Goal: Navigation & Orientation: Find specific page/section

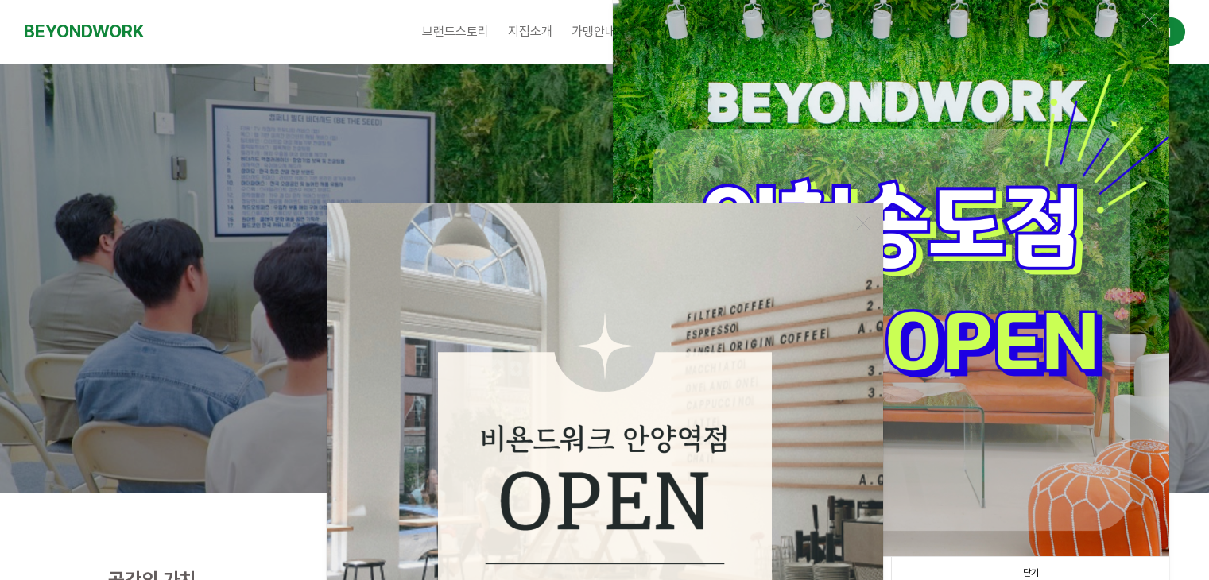
scroll to position [318, 0]
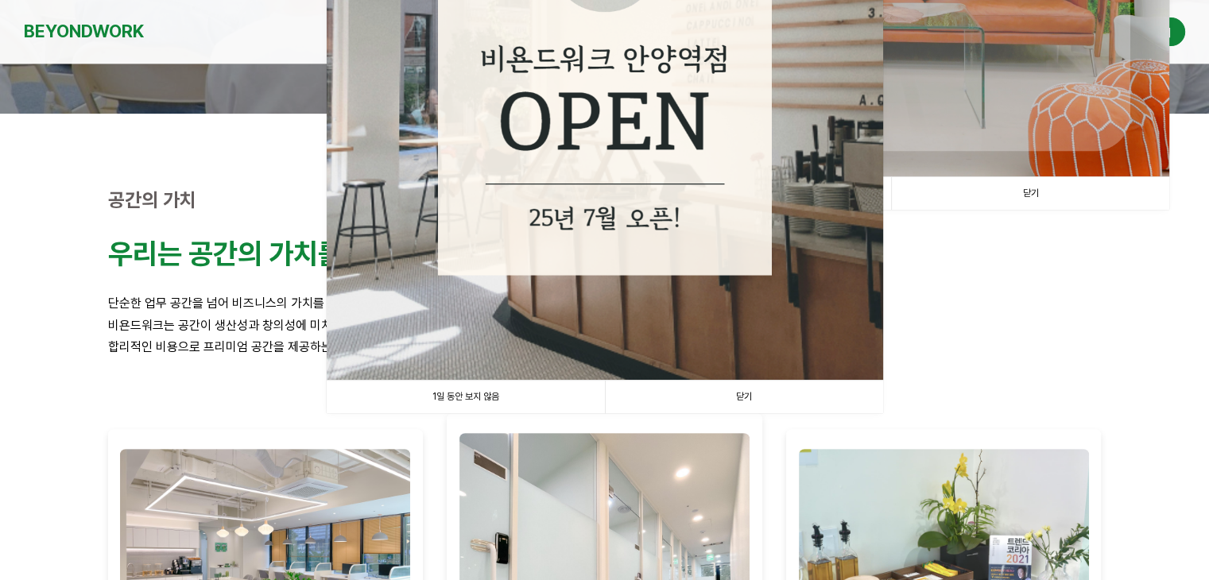
drag, startPoint x: 738, startPoint y: 452, endPoint x: 744, endPoint y: 444, distance: 10.8
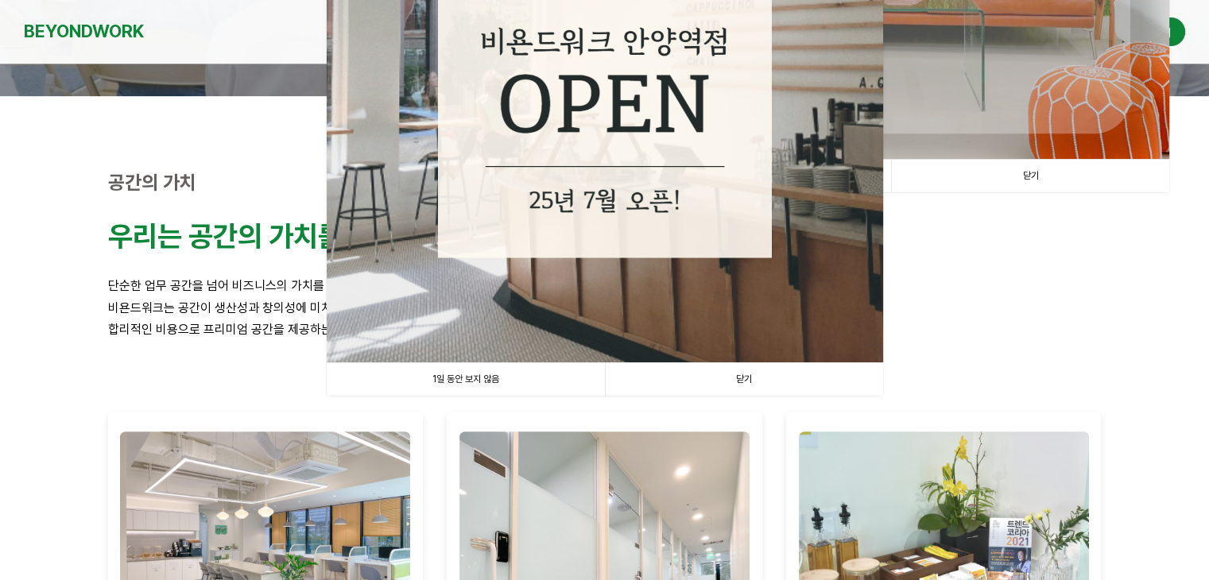
click at [757, 377] on link "닫기" at bounding box center [744, 379] width 278 height 33
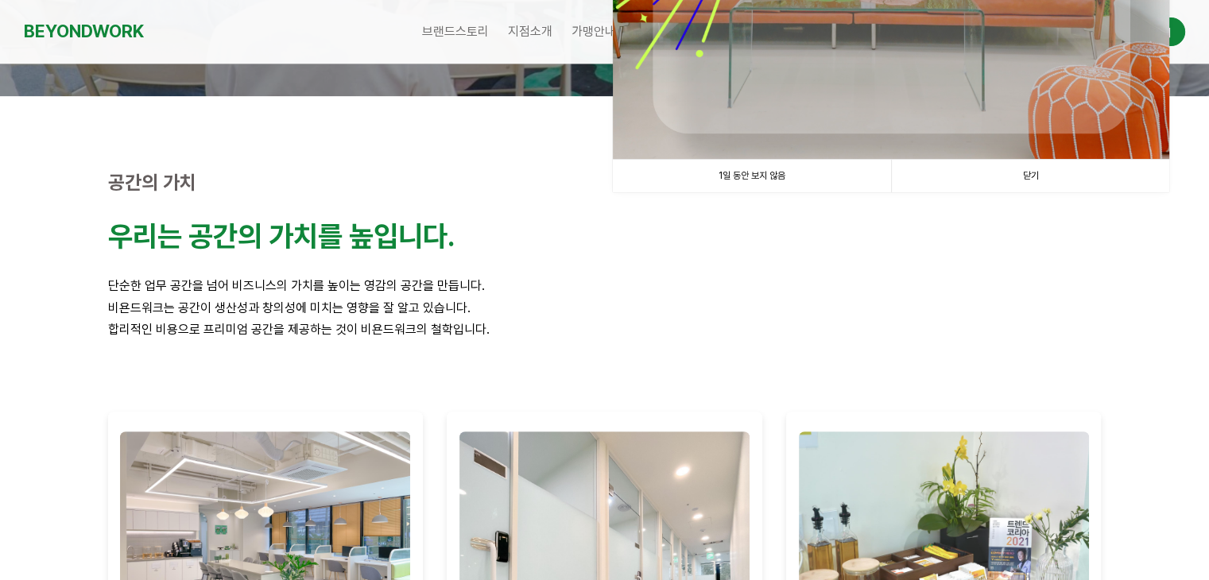
scroll to position [875, 0]
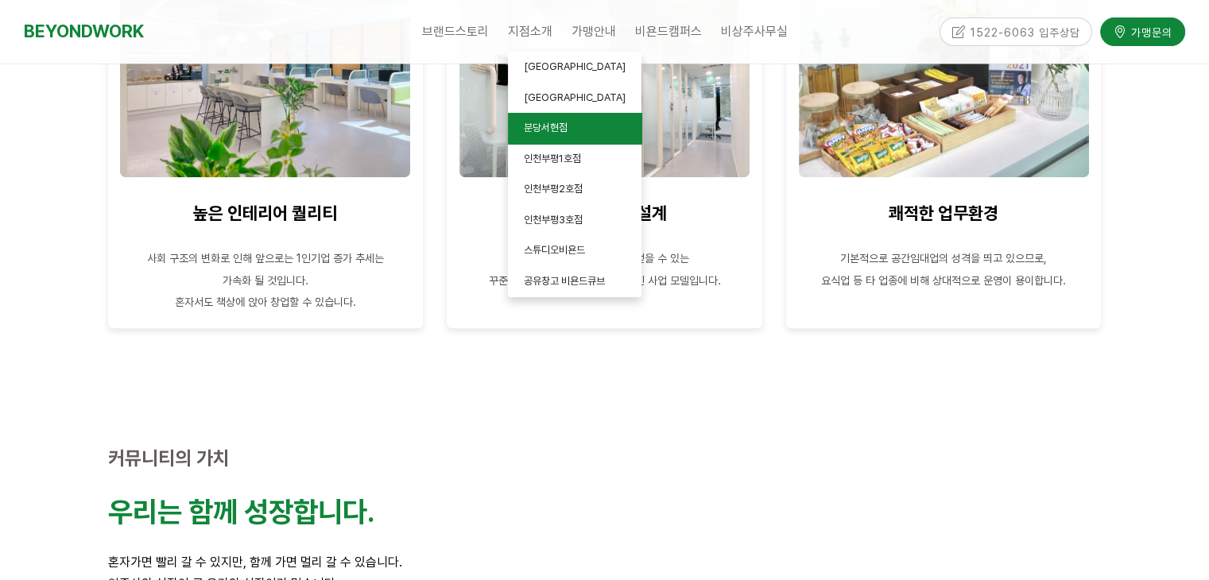
click at [597, 122] on link "분당서현점" at bounding box center [575, 128] width 134 height 31
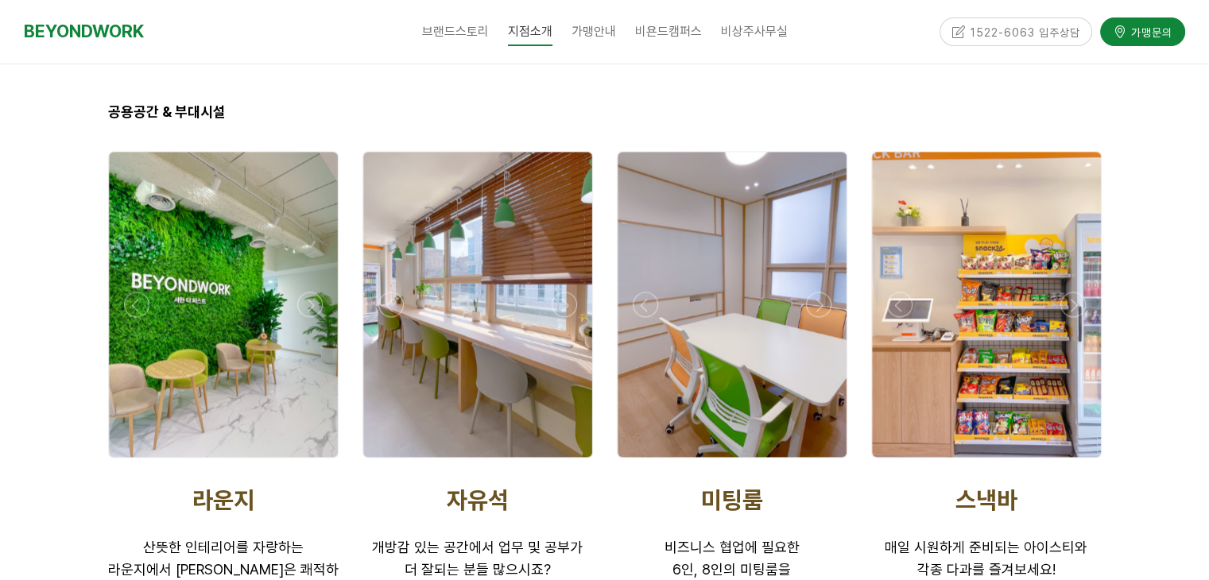
scroll to position [2545, 0]
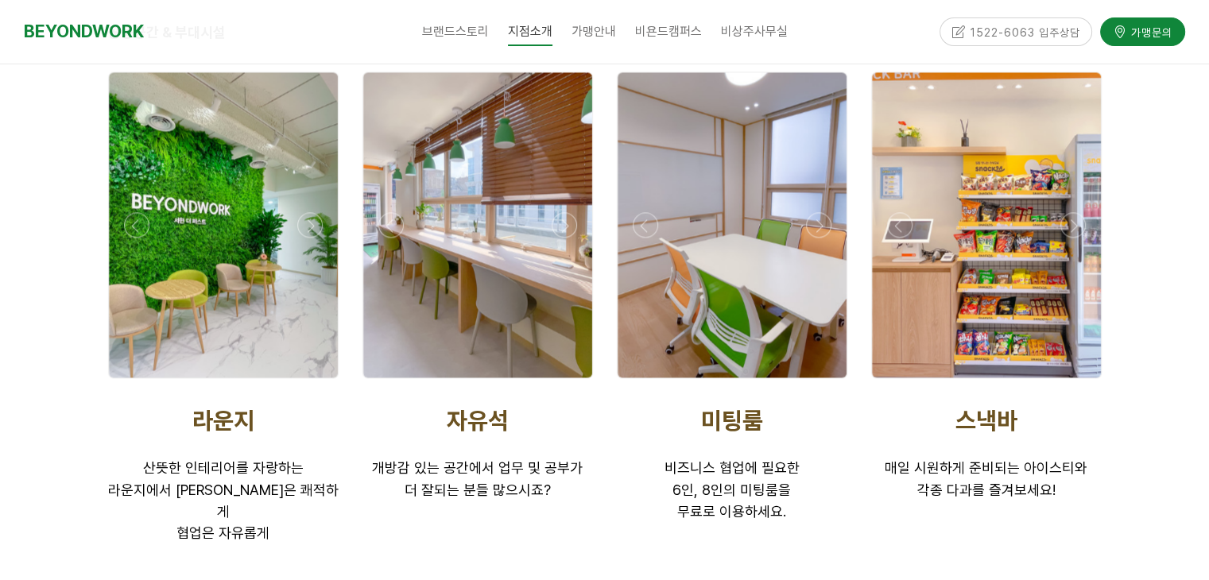
click at [782, 305] on div at bounding box center [732, 224] width 229 height 305
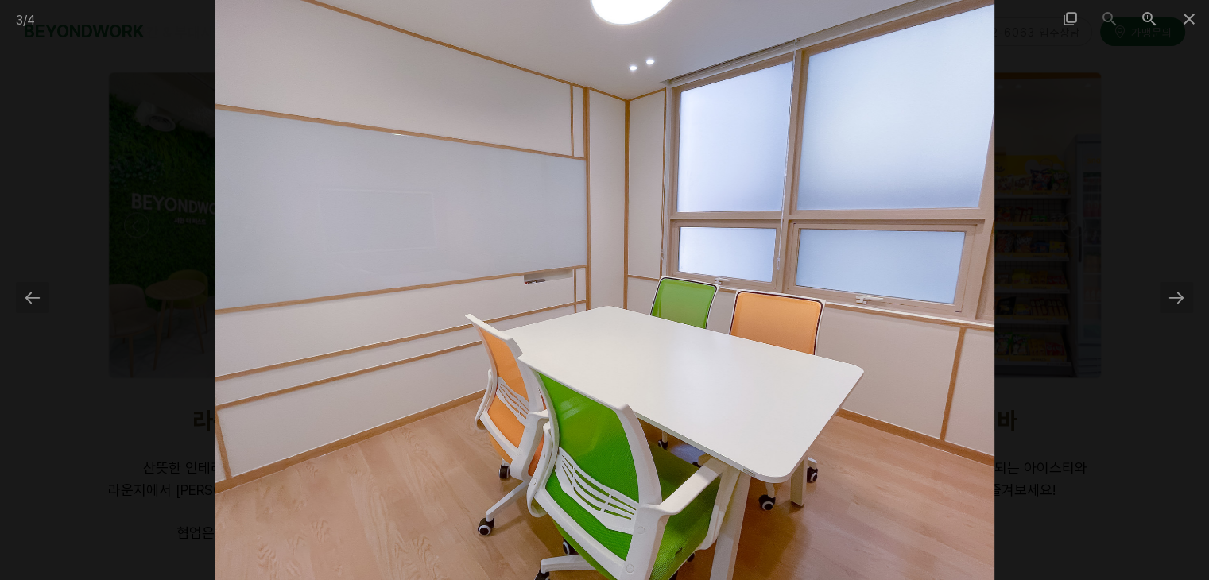
click at [1027, 332] on div at bounding box center [604, 290] width 1209 height 580
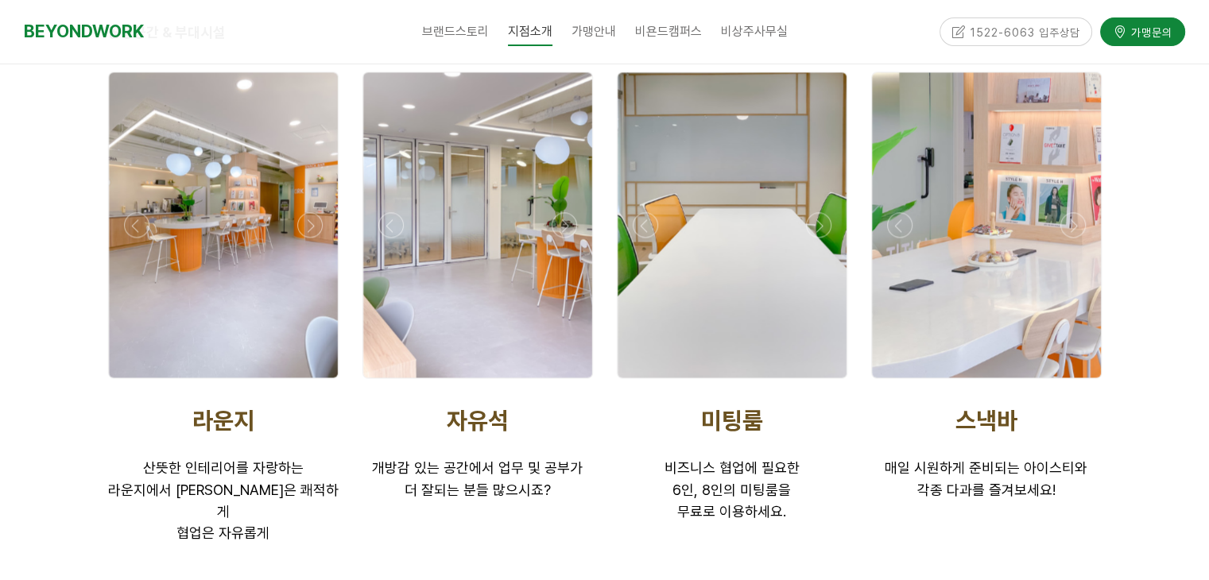
click at [816, 382] on div at bounding box center [732, 382] width 239 height 0
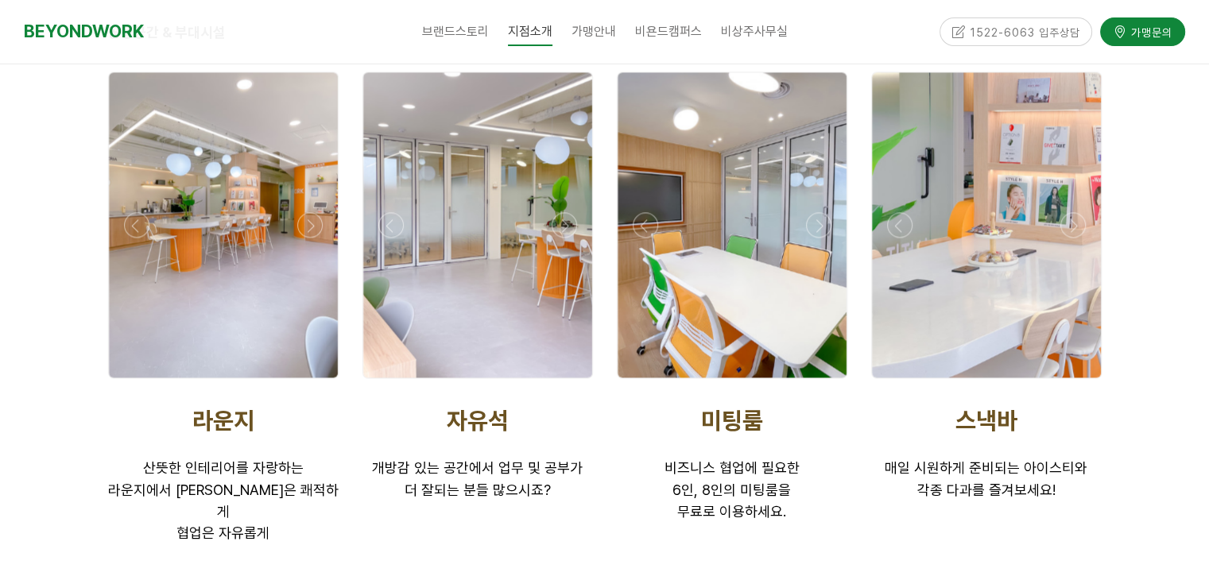
click at [819, 382] on div at bounding box center [732, 382] width 239 height 0
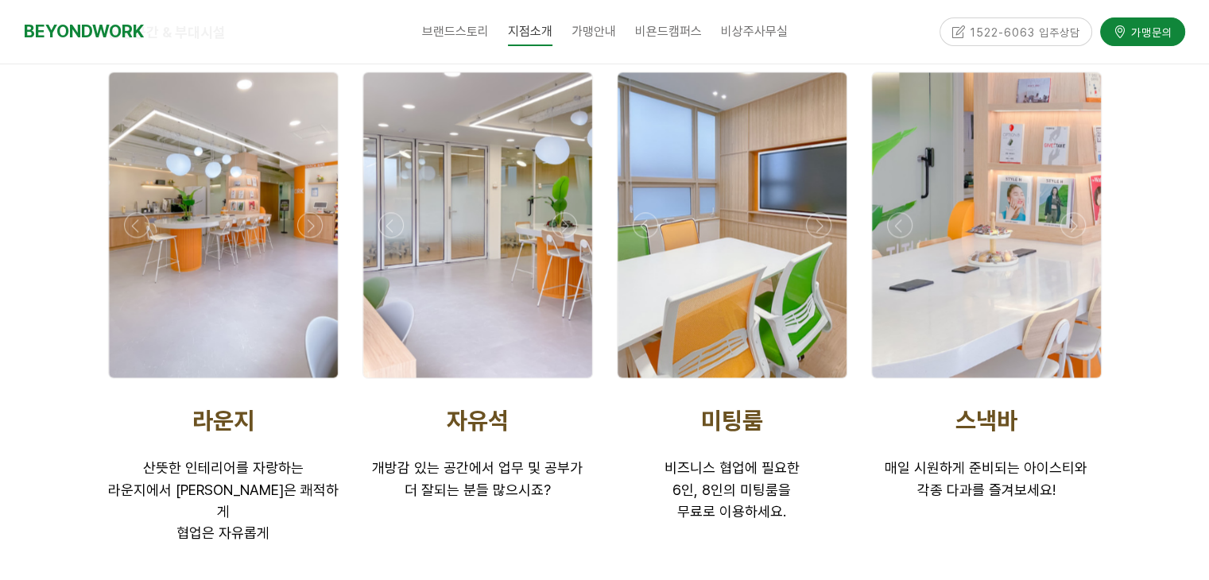
click at [819, 382] on div at bounding box center [732, 382] width 239 height 0
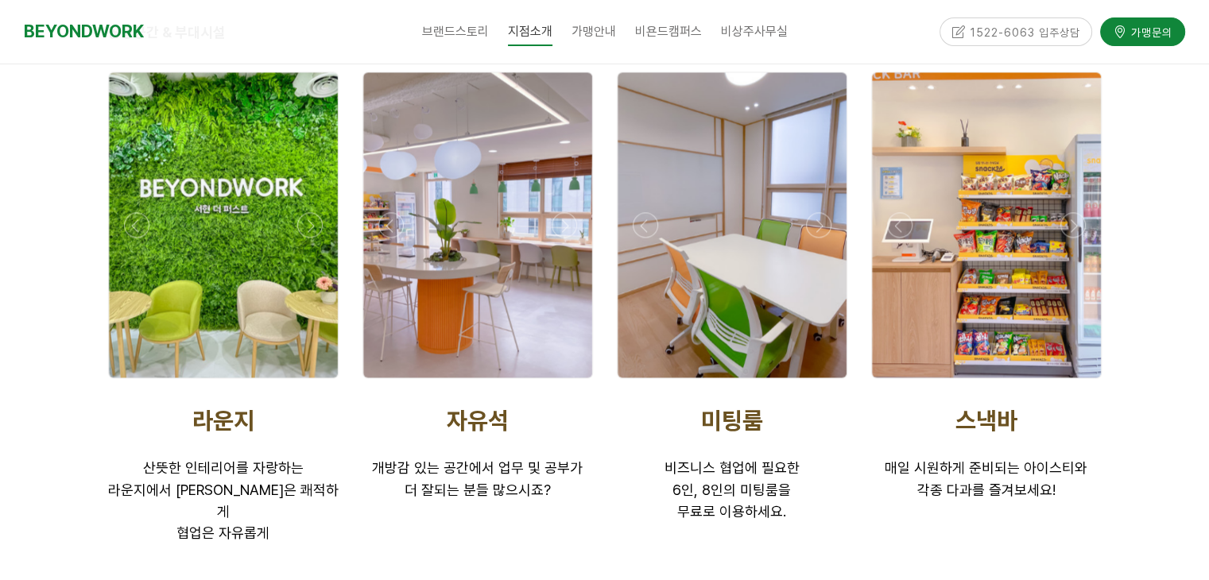
click at [819, 382] on div at bounding box center [732, 382] width 239 height 0
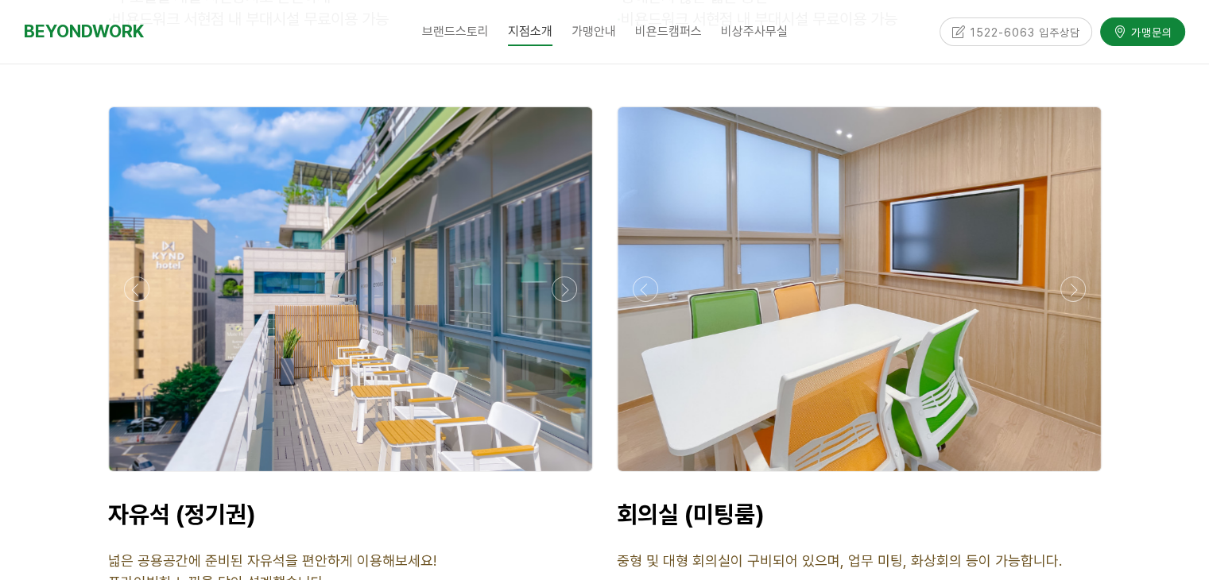
scroll to position [5089, 0]
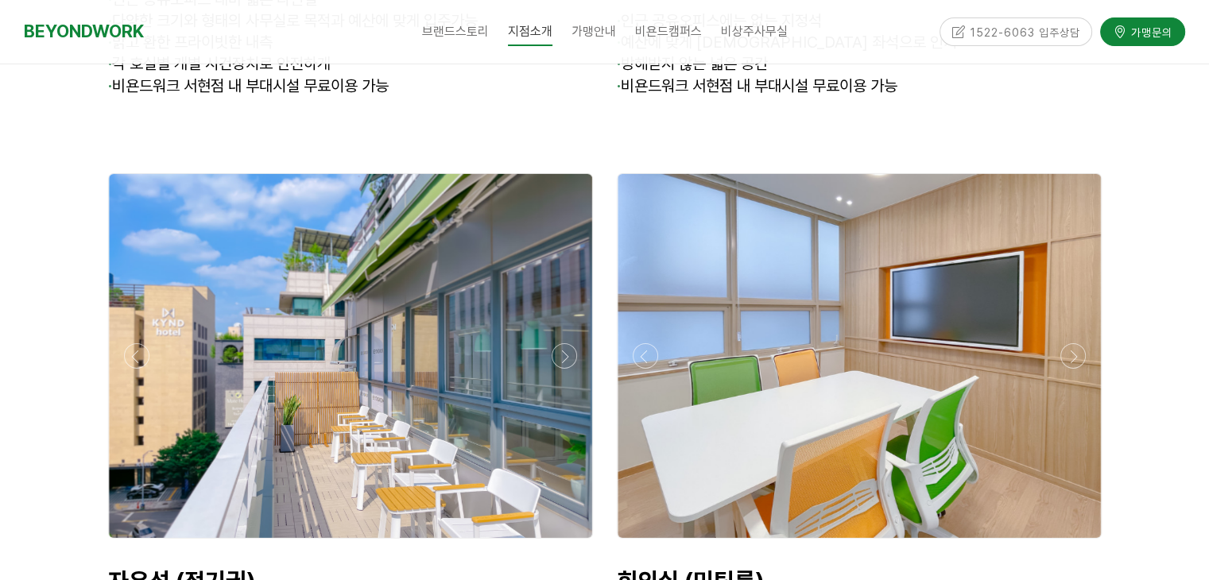
click at [1062, 297] on div at bounding box center [859, 356] width 483 height 364
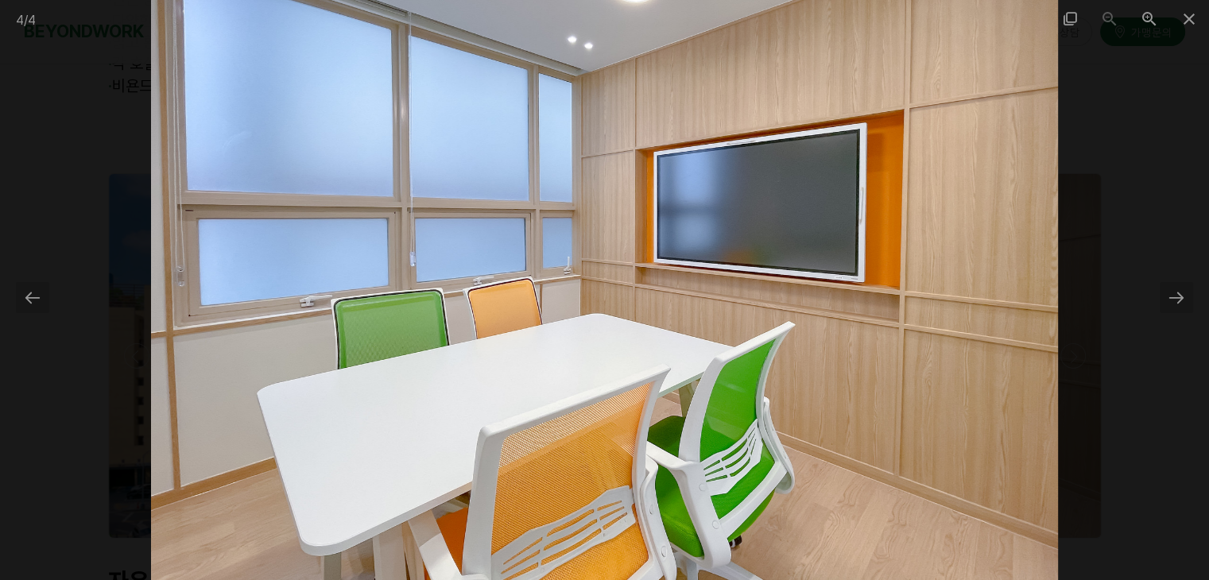
click at [1149, 300] on div at bounding box center [604, 290] width 1209 height 580
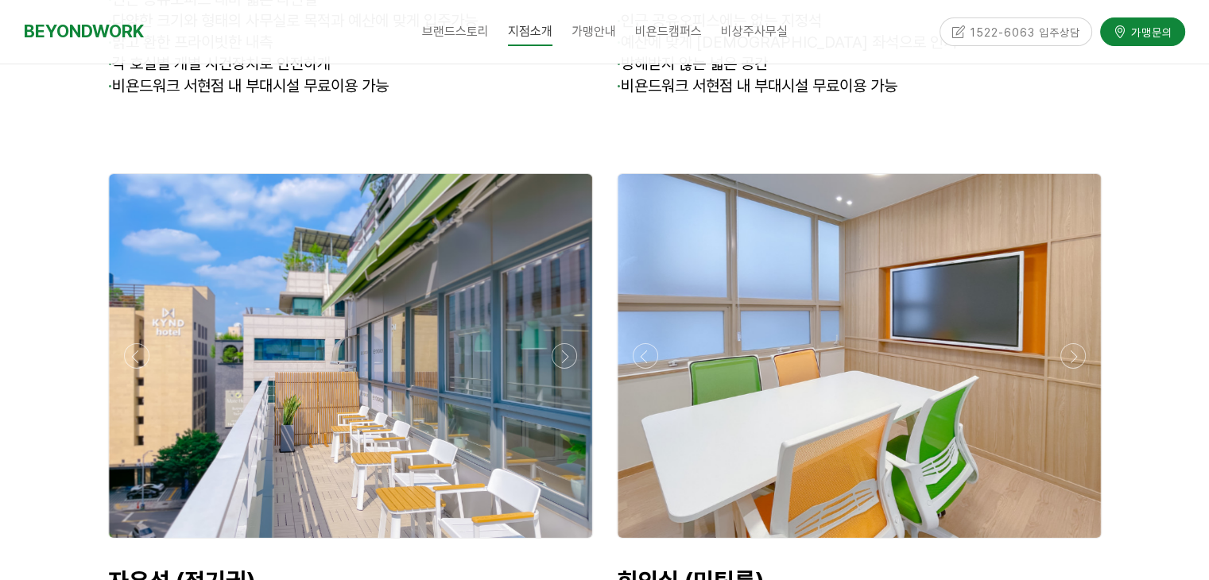
click at [1177, 300] on div at bounding box center [604, 297] width 1209 height 3329
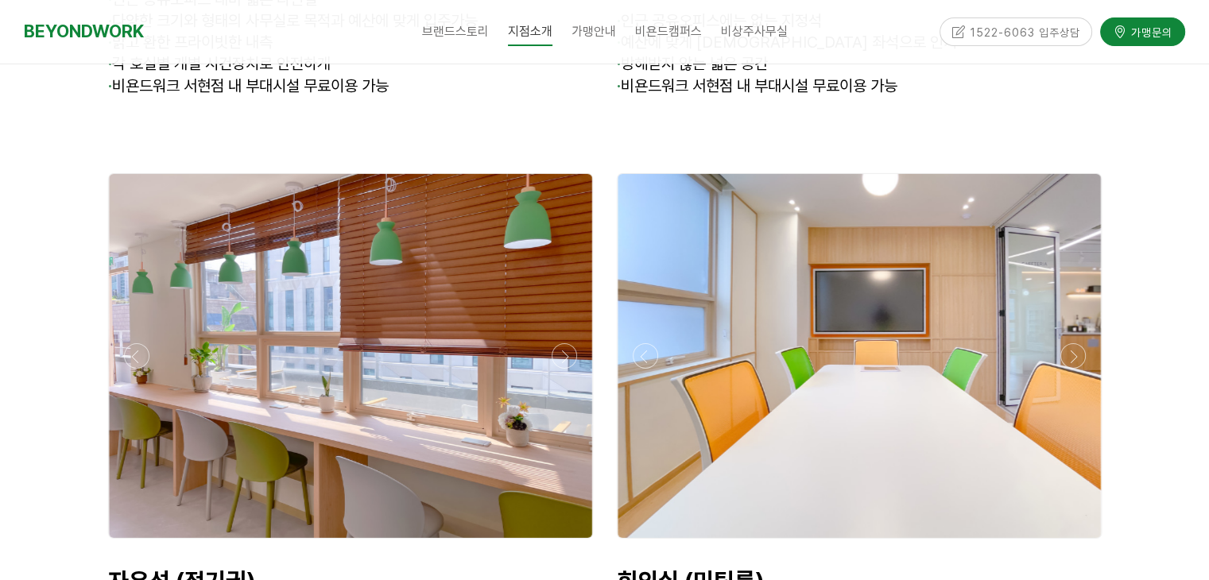
click at [1069, 543] on div at bounding box center [859, 543] width 493 height 0
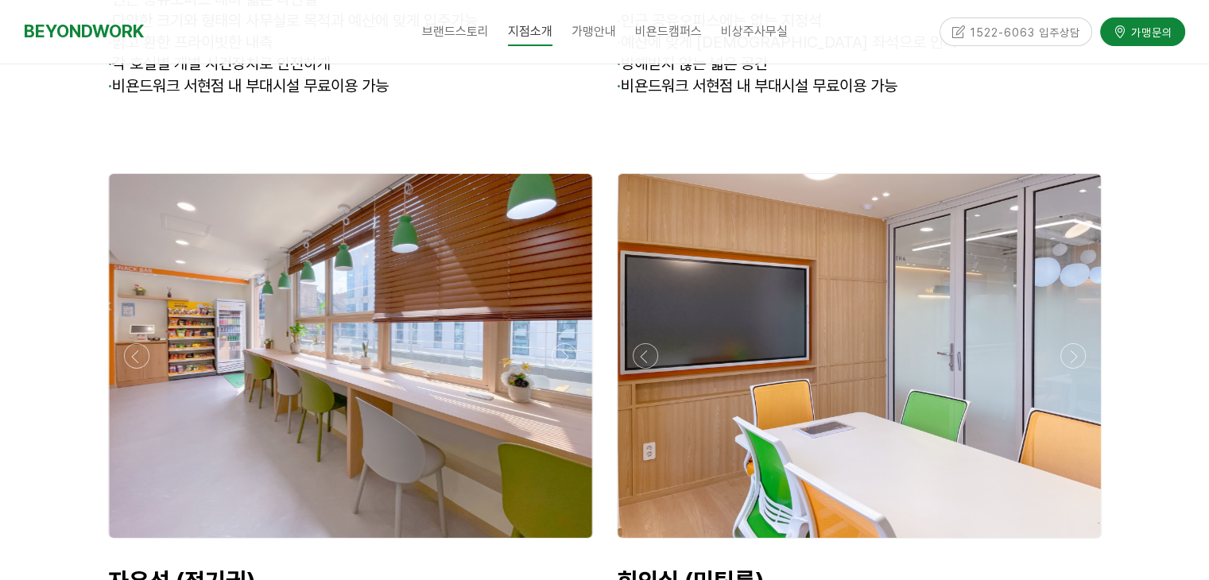
click at [627, 309] on div at bounding box center [859, 356] width 483 height 364
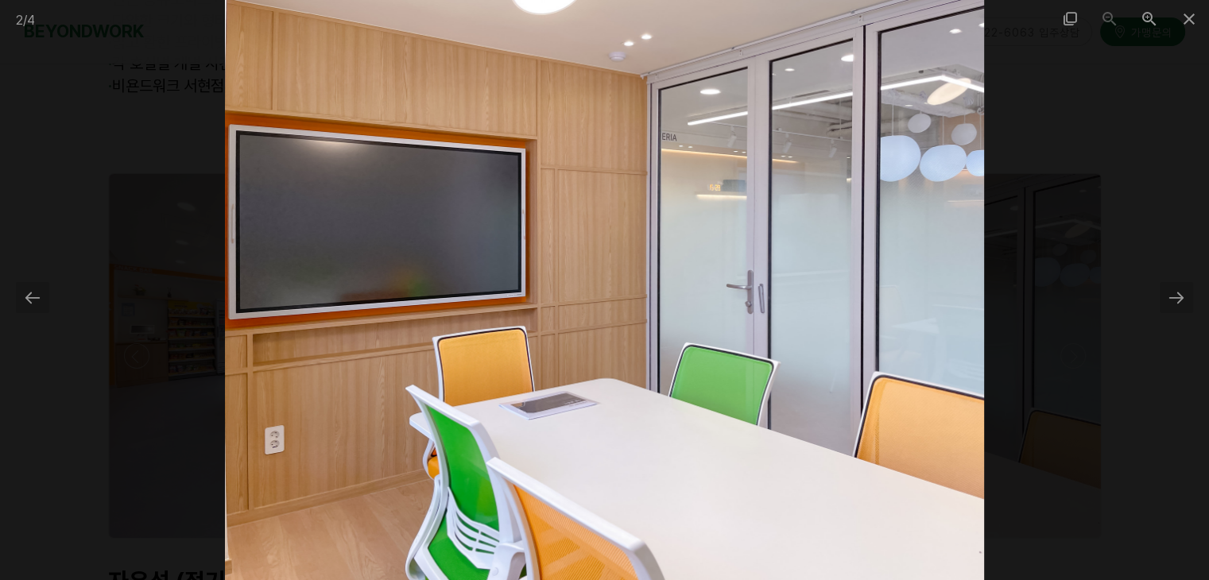
click at [1070, 278] on div at bounding box center [604, 290] width 1209 height 580
